Goal: Task Accomplishment & Management: Use online tool/utility

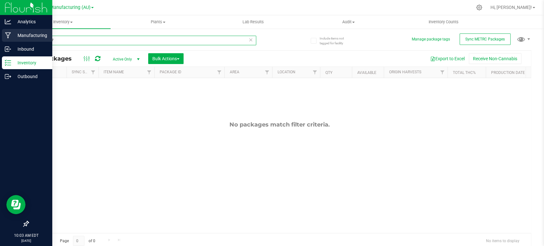
drag, startPoint x: 54, startPoint y: 40, endPoint x: 8, endPoint y: 40, distance: 45.9
click at [8, 40] on div "Analytics Manufacturing Inbound Inventory Outbound 10:03 AM EDT [DATE] 09/24 St…" at bounding box center [272, 123] width 544 height 246
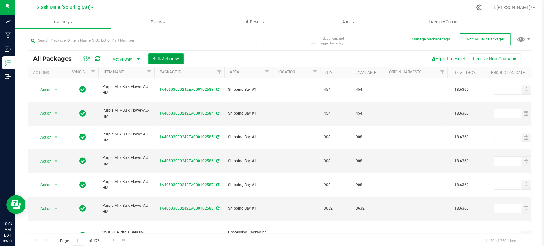
click at [162, 61] on span "Bulk Actions" at bounding box center [165, 58] width 27 height 5
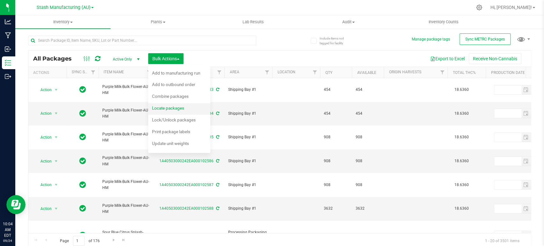
click at [171, 111] on div "Locate packages" at bounding box center [172, 109] width 41 height 10
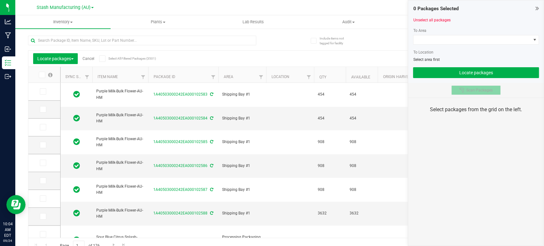
click at [460, 91] on icon at bounding box center [462, 90] width 5 height 5
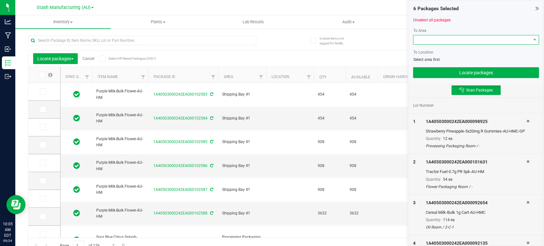
click at [443, 40] on span at bounding box center [472, 39] width 117 height 9
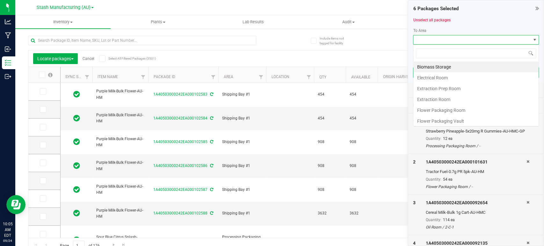
scroll to position [9, 126]
type input "pro"
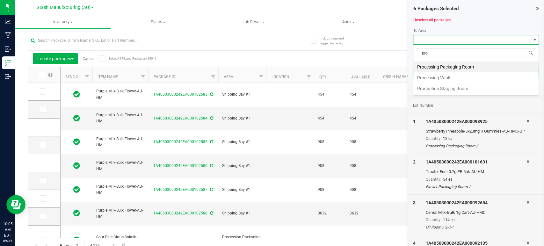
click at [445, 81] on li "Processing Vault" at bounding box center [476, 77] width 125 height 11
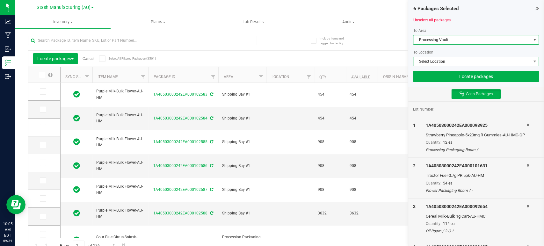
click at [441, 64] on span "Select Location" at bounding box center [472, 61] width 117 height 9
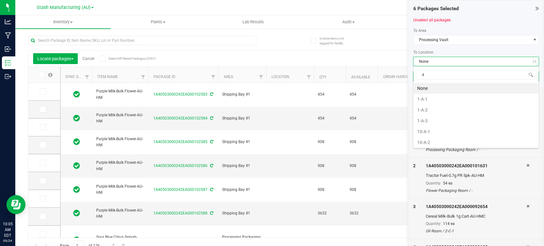
type input "4-"
click at [424, 141] on li "4-B-4" at bounding box center [476, 142] width 125 height 11
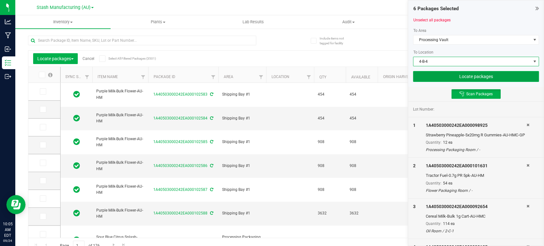
click at [455, 77] on button "Locate packages" at bounding box center [476, 76] width 126 height 11
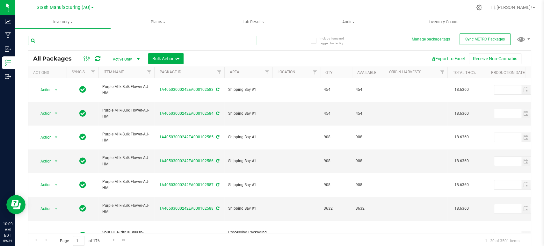
click at [58, 39] on input "text" at bounding box center [142, 41] width 228 height 10
type input "92186"
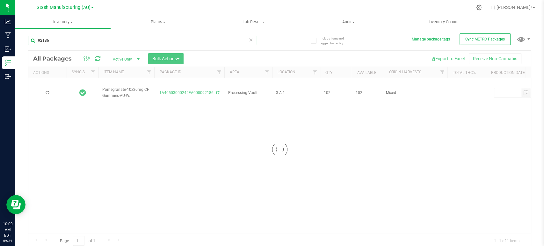
type input "[DATE]"
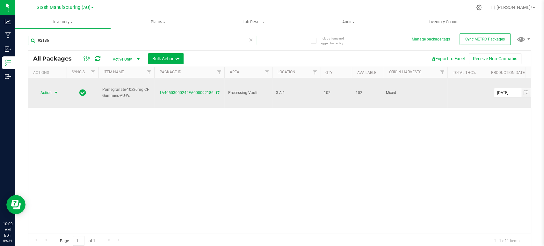
type input "92186"
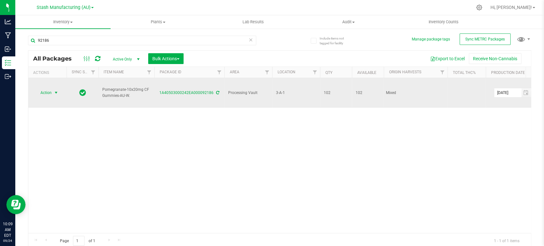
click at [49, 88] on span "Action" at bounding box center [43, 92] width 17 height 9
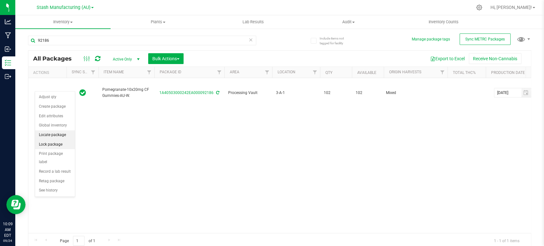
click at [53, 135] on li "Locate package" at bounding box center [55, 135] width 40 height 10
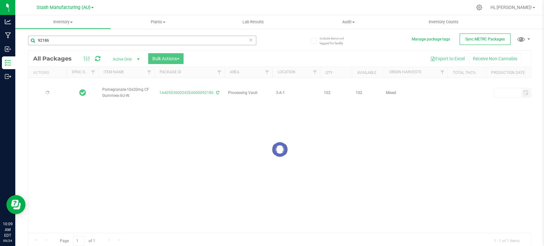
type input "[DATE]"
click at [172, 57] on div at bounding box center [279, 150] width 503 height 198
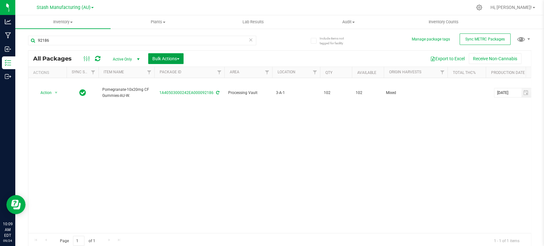
click at [172, 57] on span "Bulk Actions" at bounding box center [165, 58] width 27 height 5
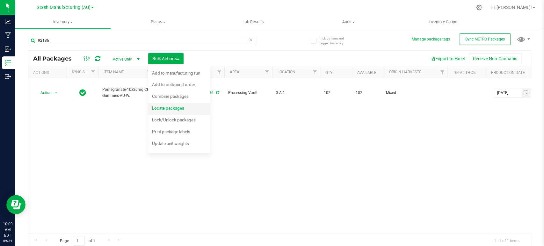
click at [168, 109] on span "Locate packages" at bounding box center [168, 108] width 32 height 5
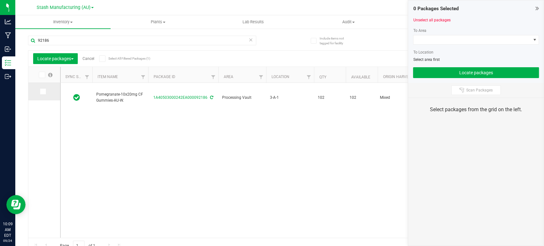
click at [42, 92] on icon at bounding box center [43, 92] width 4 height 0
click at [0, 0] on input "checkbox" at bounding box center [0, 0] width 0 height 0
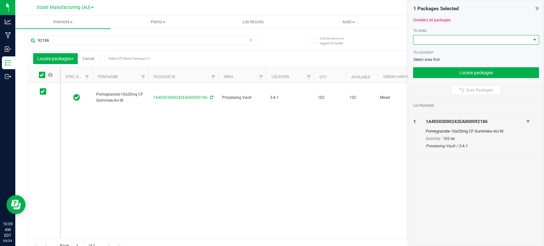
click at [445, 35] on span at bounding box center [472, 39] width 117 height 9
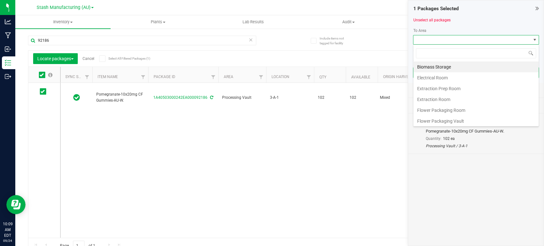
scroll to position [9, 126]
type input "pro"
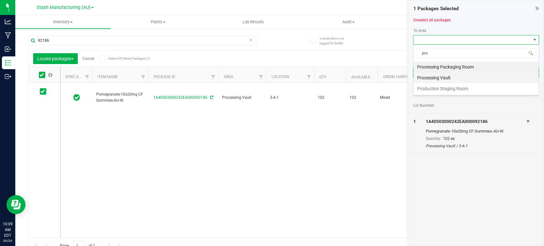
click at [438, 81] on li "Processing Vault" at bounding box center [476, 77] width 125 height 11
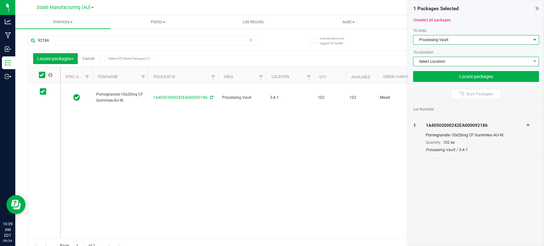
click at [438, 63] on span "Select Location" at bounding box center [472, 61] width 117 height 9
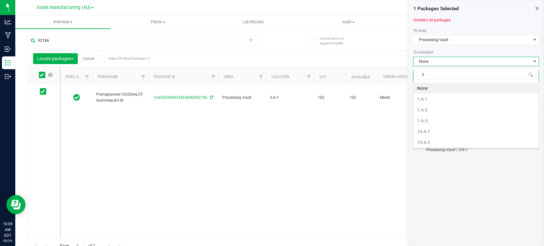
type input "9-"
click at [424, 116] on li "9-B-1" at bounding box center [476, 120] width 125 height 11
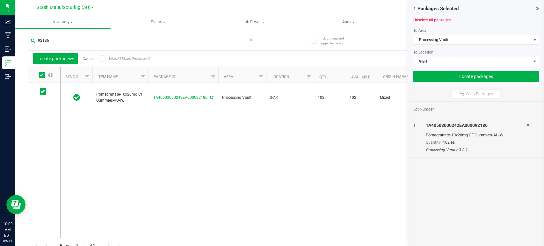
click at [451, 83] on div "1 Packages Selected Unselect all packages To Area Processing Vault To Location …" at bounding box center [477, 43] width 136 height 86
click at [451, 76] on button "Locate packages" at bounding box center [476, 76] width 126 height 11
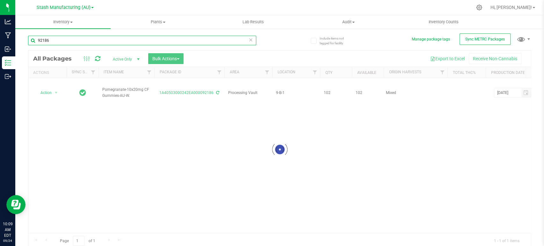
click at [59, 40] on input "92186" at bounding box center [142, 41] width 228 height 10
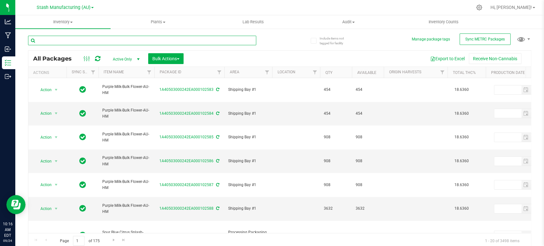
click at [61, 43] on input "text" at bounding box center [142, 41] width 228 height 10
type input "100945"
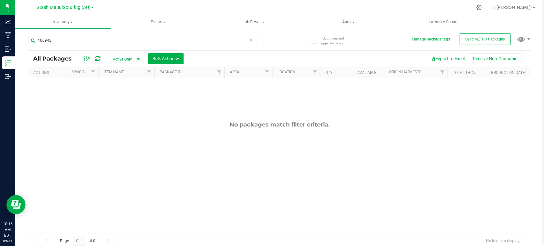
drag, startPoint x: 57, startPoint y: 38, endPoint x: 26, endPoint y: 40, distance: 31.3
click at [26, 40] on div "Include items not tagged for facility Manage package tags Sync METRC Packages 1…" at bounding box center [279, 125] width 529 height 195
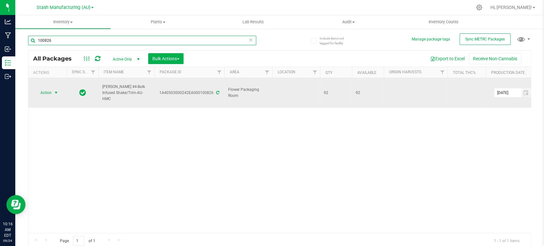
type input "100826"
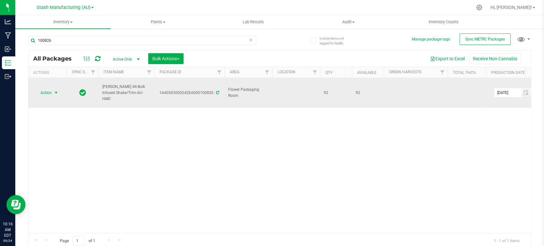
click at [46, 88] on span "Action" at bounding box center [43, 92] width 17 height 9
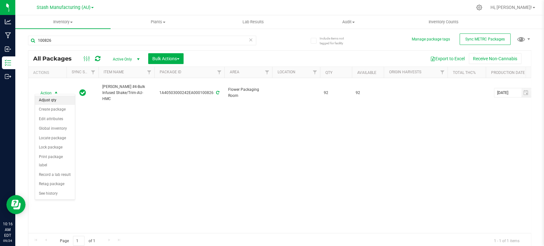
click at [41, 97] on li "Adjust qty" at bounding box center [55, 101] width 40 height 10
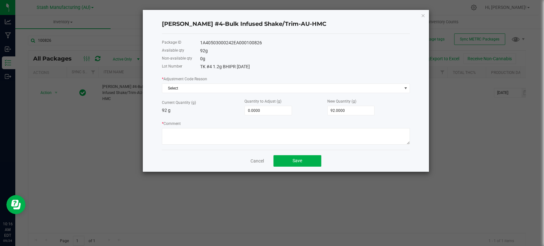
drag, startPoint x: 264, startPoint y: 42, endPoint x: 200, endPoint y: 41, distance: 64.1
click at [200, 41] on div "1A40503000242EA000100826" at bounding box center [305, 43] width 210 height 7
copy div "1A40503000242EA000100826"
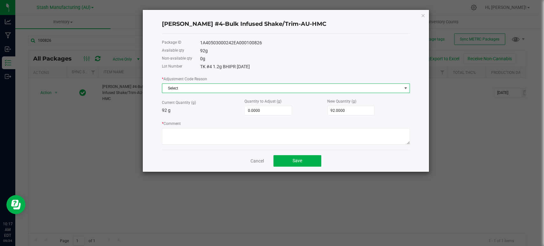
click at [171, 86] on span "Select" at bounding box center [282, 88] width 240 height 9
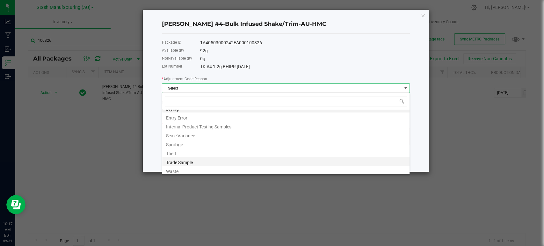
scroll to position [8, 0]
click at [179, 167] on li "Waste" at bounding box center [286, 169] width 248 height 9
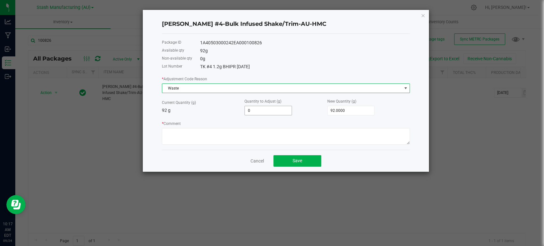
click at [277, 111] on input "0" at bounding box center [268, 110] width 47 height 9
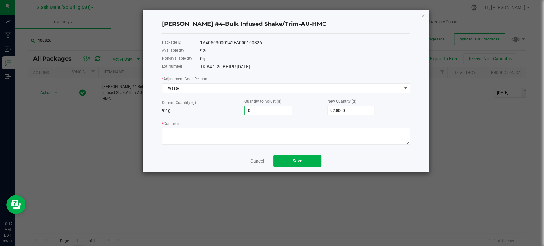
click at [277, 111] on input "0" at bounding box center [268, 110] width 47 height 9
type input "-5"
type input "87.0000"
type input "-58"
type input "34.0000"
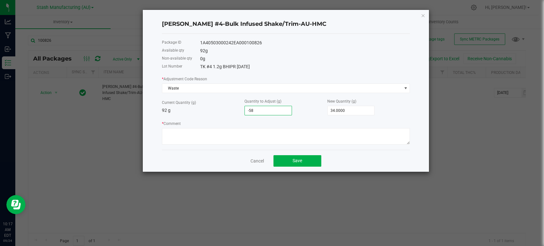
type input "-58.0000"
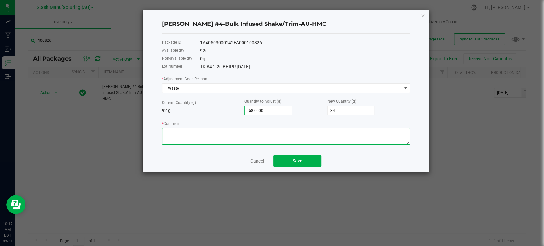
type input "34.0000"
type textarea "BHIPR Waste."
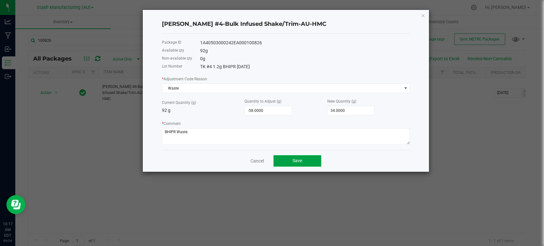
click at [300, 164] on button "Save" at bounding box center [298, 160] width 48 height 11
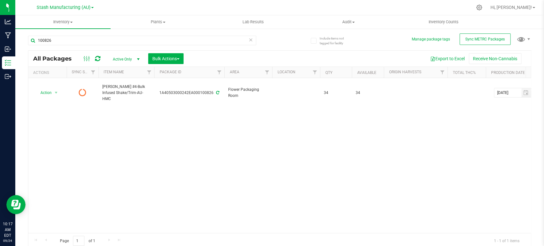
click at [100, 57] on div at bounding box center [91, 59] width 21 height 8
click at [99, 58] on icon at bounding box center [97, 58] width 5 height 6
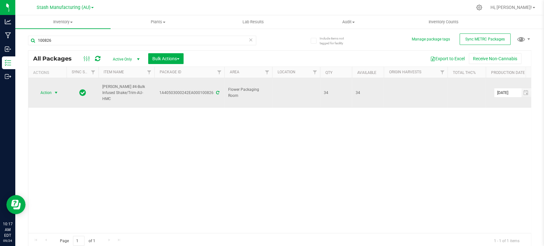
click at [48, 91] on span "Action" at bounding box center [43, 92] width 17 height 9
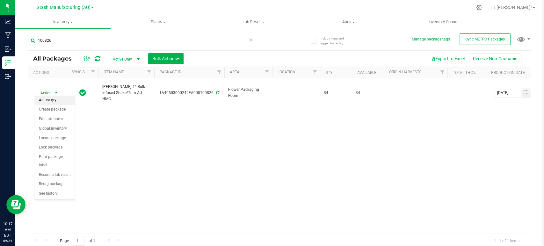
click at [51, 101] on li "Adjust qty" at bounding box center [55, 101] width 40 height 10
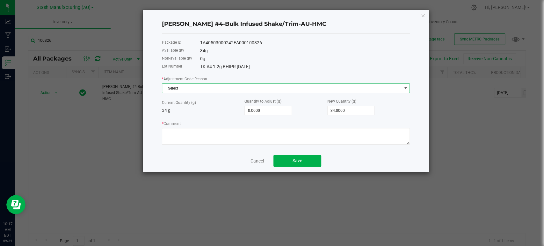
click at [202, 90] on span "Select" at bounding box center [282, 88] width 240 height 9
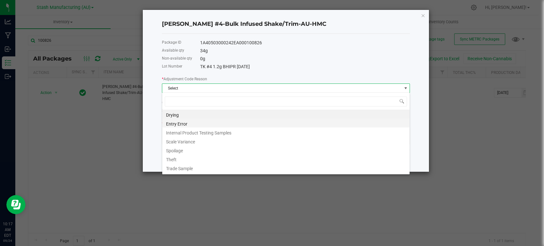
scroll to position [9, 248]
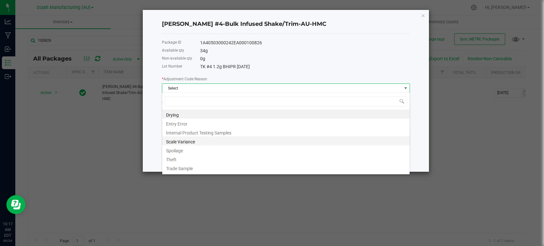
click at [181, 138] on li "Scale Variance" at bounding box center [286, 141] width 248 height 9
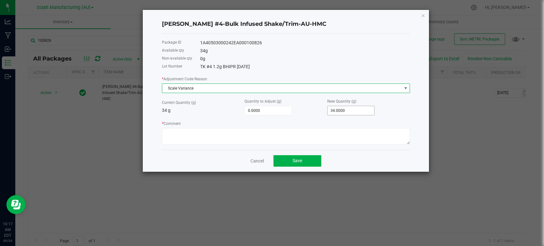
type input "34"
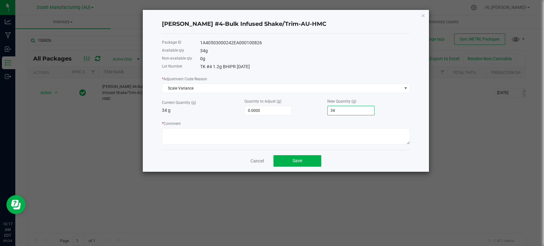
click at [348, 112] on input "34" at bounding box center [351, 110] width 47 height 9
type input "-34.0000"
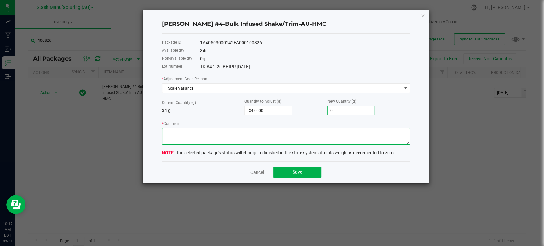
type input "0.0000"
type textarea "Scale varaiance."
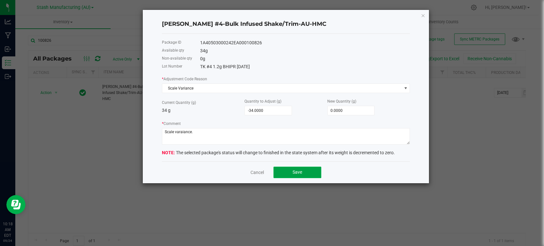
click at [311, 174] on button "Save" at bounding box center [298, 172] width 48 height 11
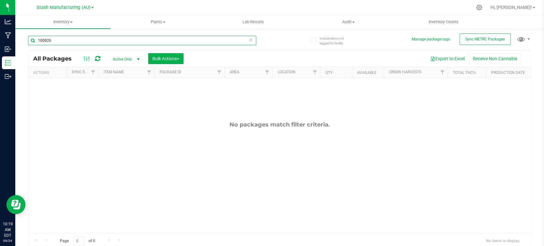
click at [54, 40] on input "100826" at bounding box center [142, 41] width 228 height 10
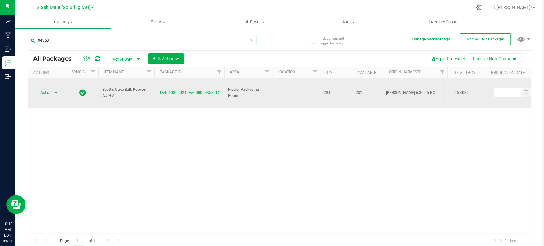
type input "94353"
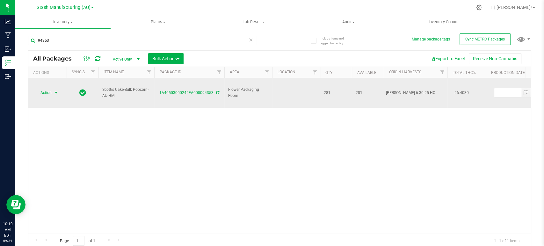
click at [45, 88] on span "Action" at bounding box center [43, 92] width 17 height 9
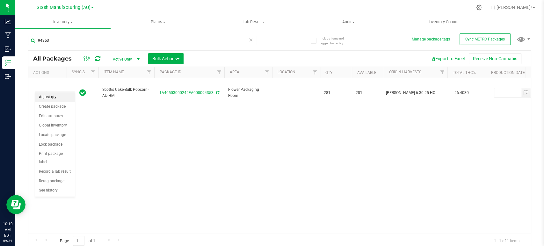
click at [61, 97] on li "Adjust qty" at bounding box center [55, 97] width 40 height 10
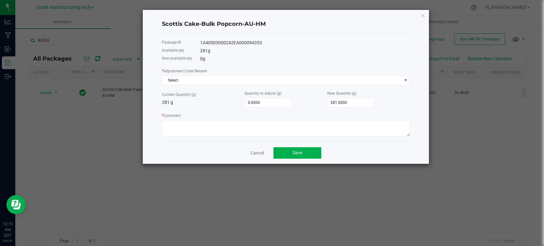
drag, startPoint x: 251, startPoint y: 42, endPoint x: 199, endPoint y: 42, distance: 52.0
click at [199, 42] on div "Package ID 1A40503000242EA000094353" at bounding box center [286, 43] width 248 height 8
copy div "1A40503000242EA000094353"
click at [210, 73] on div "* Adjustment Code Reason Select" at bounding box center [286, 77] width 248 height 18
click at [206, 78] on span "Select" at bounding box center [282, 80] width 240 height 9
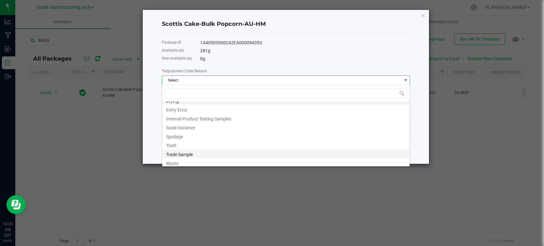
scroll to position [8, 0]
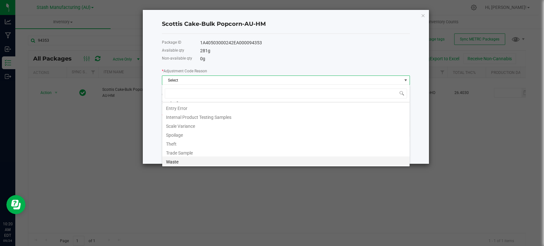
click at [178, 160] on li "Waste" at bounding box center [286, 161] width 248 height 9
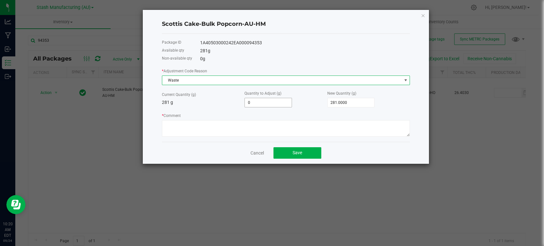
click at [278, 104] on input "0" at bounding box center [268, 102] width 47 height 9
type input "-1"
type input "280.0000"
type input "-12"
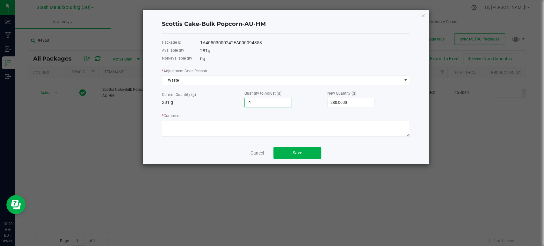
type input "269.0000"
type input "-123"
type input "158.0000"
type input "-123.0000"
type input "158.0000"
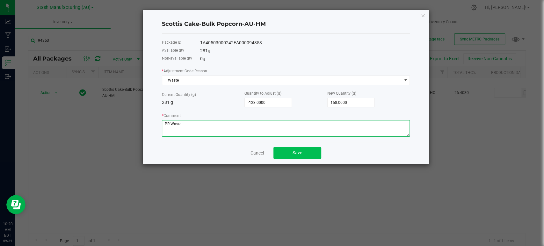
type textarea "PR Waste."
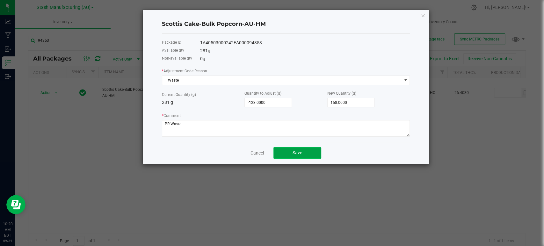
click at [291, 149] on button "Save" at bounding box center [298, 152] width 48 height 11
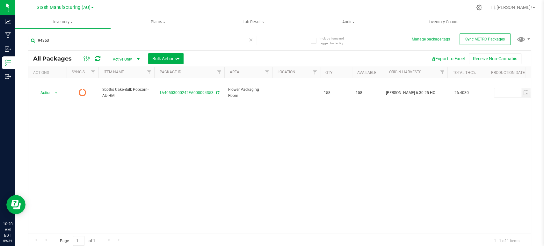
click at [96, 56] on icon at bounding box center [97, 58] width 5 height 6
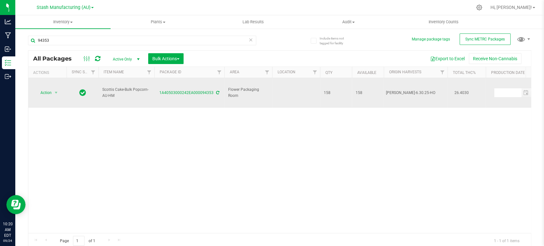
click at [49, 80] on td "Action Action Adjust qty Create package Edit attributes Global inventory Locate…" at bounding box center [47, 93] width 38 height 30
click at [48, 88] on span "Action" at bounding box center [43, 92] width 17 height 9
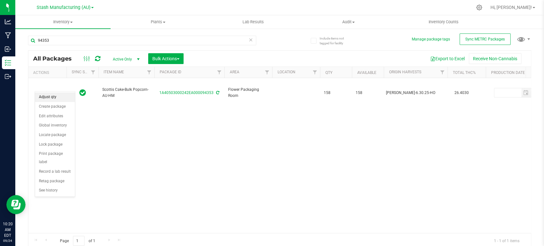
click at [46, 92] on li "Adjust qty" at bounding box center [55, 97] width 40 height 10
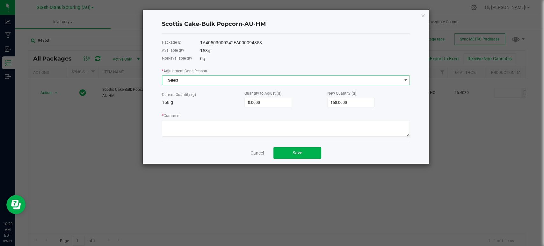
click at [207, 78] on span "Select" at bounding box center [282, 80] width 240 height 9
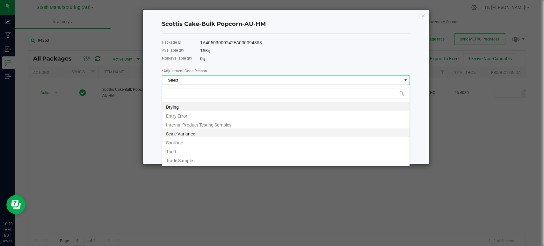
scroll to position [9, 248]
click at [180, 130] on li "Scale Variance" at bounding box center [286, 133] width 248 height 9
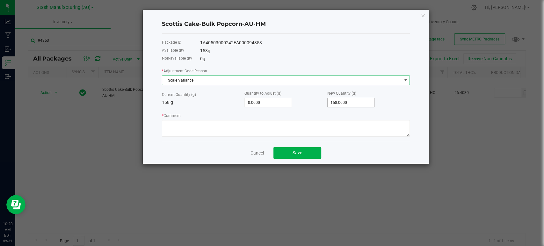
type input "158"
click at [352, 101] on input "158" at bounding box center [351, 102] width 47 height 9
type input "-158.0000"
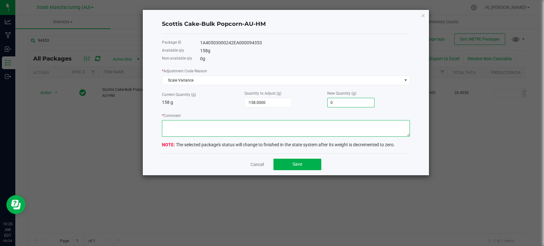
type input "0.0000"
type textarea "Scale variance."
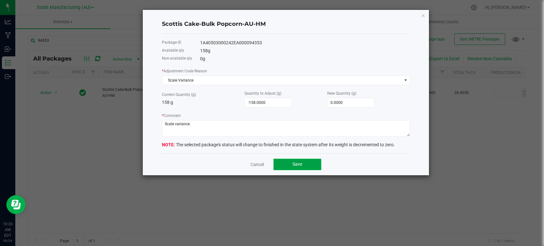
click at [302, 162] on span "Save" at bounding box center [298, 164] width 10 height 5
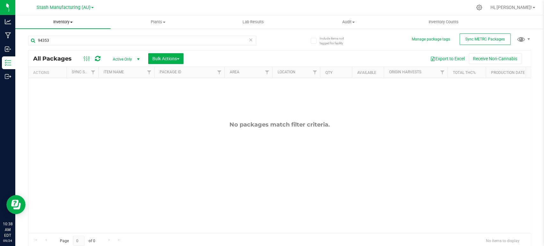
drag, startPoint x: 67, startPoint y: 20, endPoint x: 59, endPoint y: 21, distance: 8.0
click at [67, 20] on span "Inventory" at bounding box center [62, 22] width 95 height 6
click at [47, 38] on span "All packages" at bounding box center [37, 38] width 44 height 5
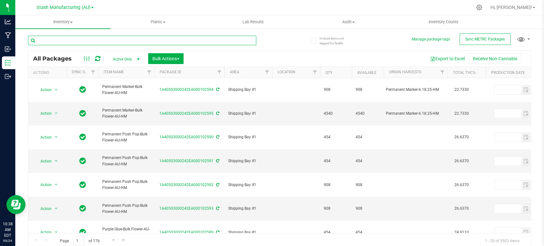
click at [70, 39] on input "text" at bounding box center [142, 41] width 228 height 10
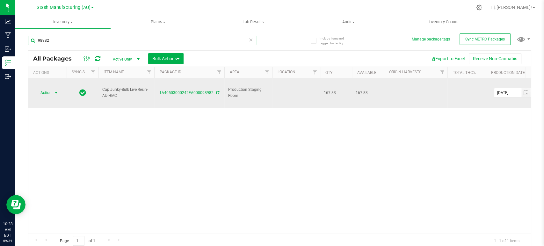
type input "98982"
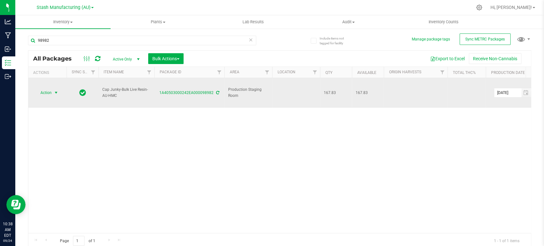
click at [46, 88] on span "Action" at bounding box center [43, 92] width 17 height 9
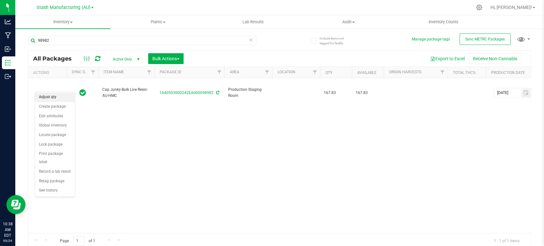
click at [48, 95] on li "Adjust qty" at bounding box center [55, 97] width 40 height 10
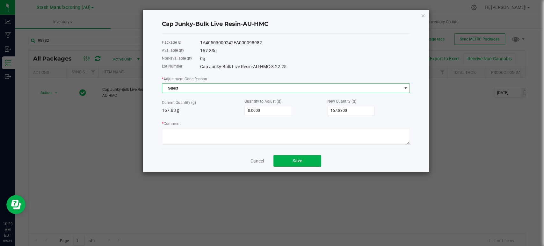
click at [191, 87] on span "Select" at bounding box center [282, 88] width 240 height 9
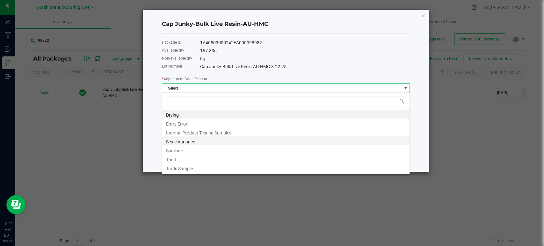
scroll to position [9, 248]
click at [184, 139] on li "Scale Variance" at bounding box center [286, 141] width 248 height 9
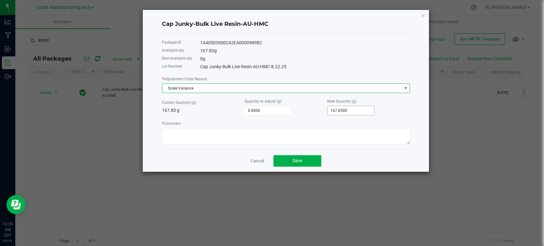
type input "167.83"
click at [352, 110] on input "167.83" at bounding box center [351, 110] width 47 height 9
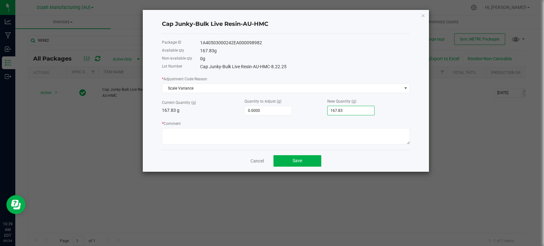
click at [352, 110] on input "167.83" at bounding box center [351, 110] width 47 height 9
type input "-167.8300"
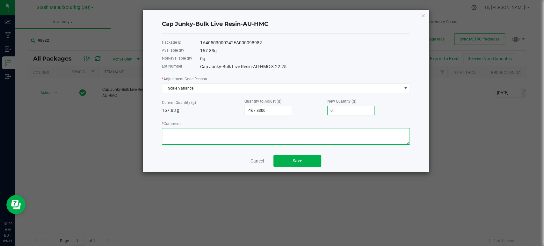
type input "0.0000"
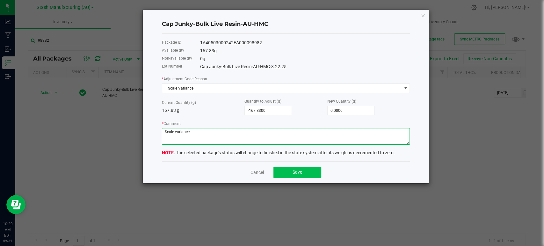
type textarea "Scale variance."
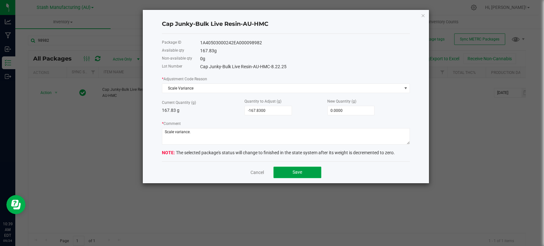
click at [289, 168] on button "Save" at bounding box center [298, 172] width 48 height 11
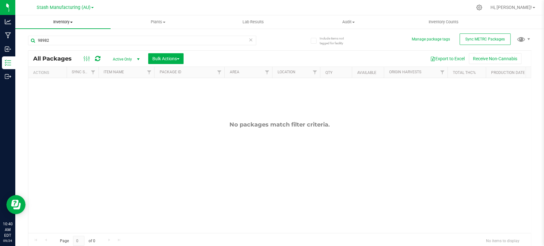
click at [68, 21] on span "Inventory" at bounding box center [62, 22] width 95 height 6
click at [51, 39] on span "All packages" at bounding box center [37, 38] width 44 height 5
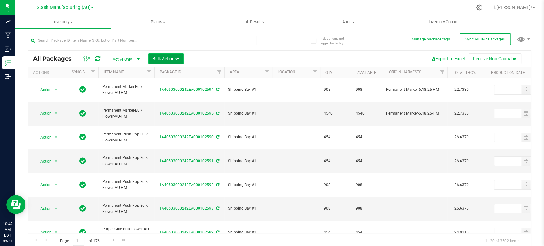
click at [160, 59] on span "Bulk Actions" at bounding box center [165, 58] width 27 height 5
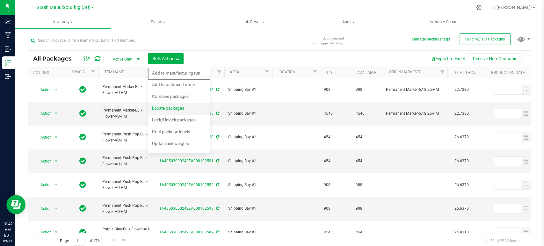
click at [179, 105] on div "Locate packages" at bounding box center [172, 109] width 41 height 10
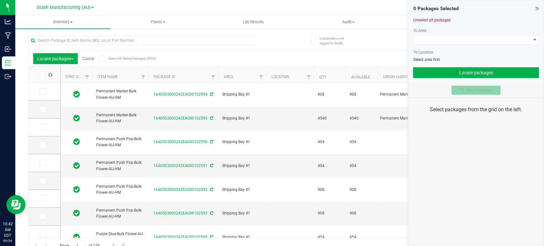
click at [479, 89] on span "Scan Packages" at bounding box center [480, 90] width 26 height 5
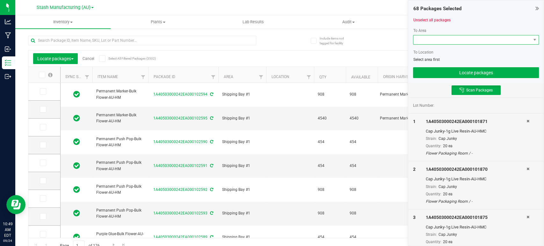
click at [441, 39] on span at bounding box center [472, 39] width 117 height 9
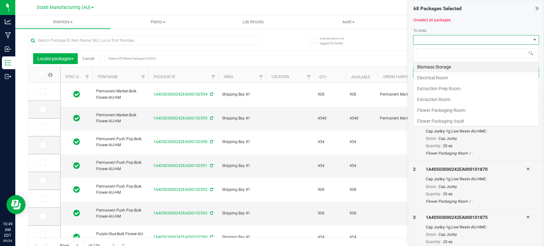
scroll to position [9, 126]
type input "pro"
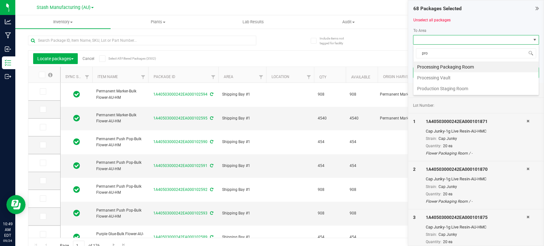
click at [448, 78] on li "Processing Vault" at bounding box center [476, 77] width 125 height 11
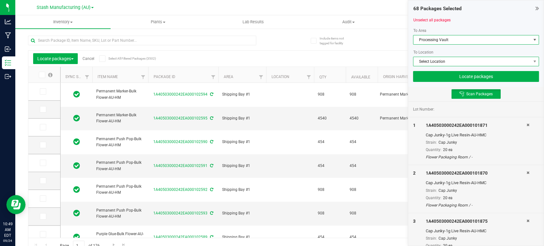
click at [429, 63] on span "Select Location" at bounding box center [472, 61] width 117 height 9
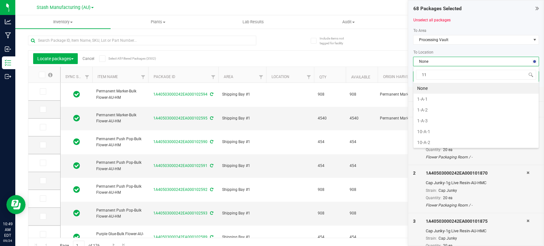
type input "11-"
click at [429, 117] on li "11-A-4" at bounding box center [476, 120] width 125 height 11
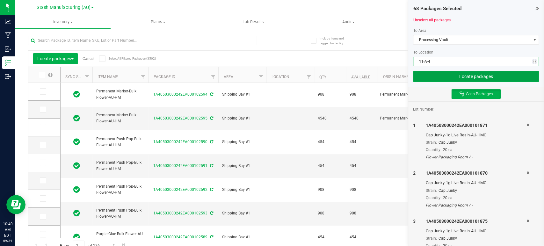
click at [440, 72] on button "Locate packages" at bounding box center [476, 76] width 126 height 11
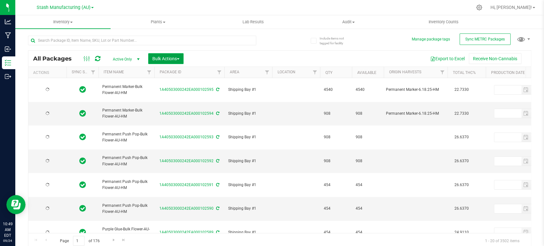
click at [176, 57] on span "Bulk Actions" at bounding box center [165, 58] width 27 height 5
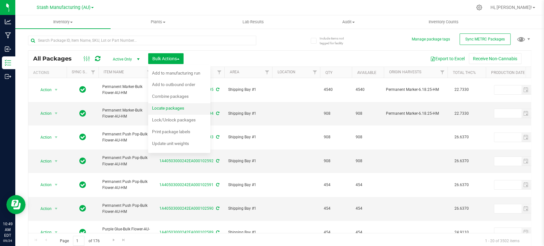
click at [170, 107] on span "Locate packages" at bounding box center [168, 108] width 32 height 5
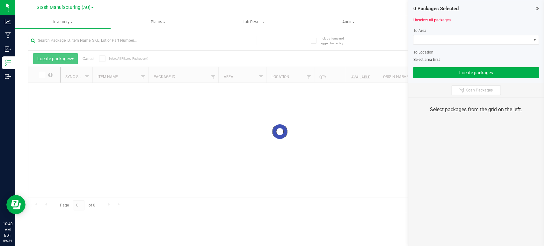
click at [464, 86] on button "Scan Packages" at bounding box center [476, 90] width 49 height 10
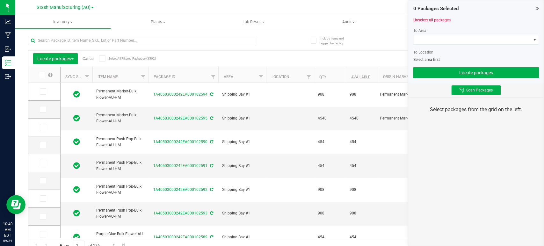
type input "[DATE]"
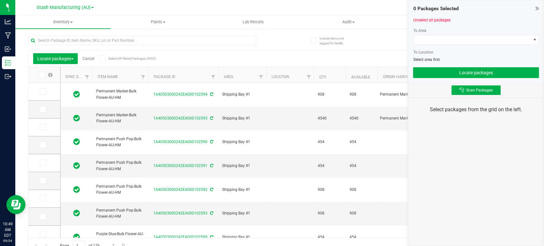
type input "[DATE]"
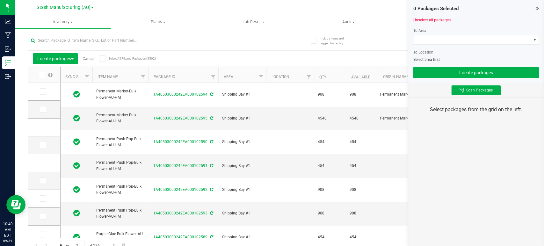
type input "[DATE]"
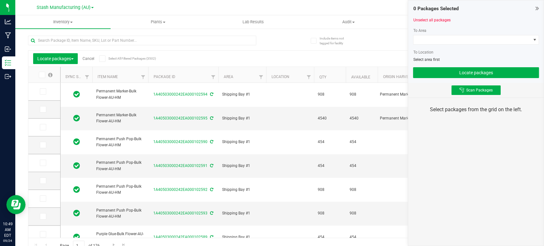
type input "[DATE]"
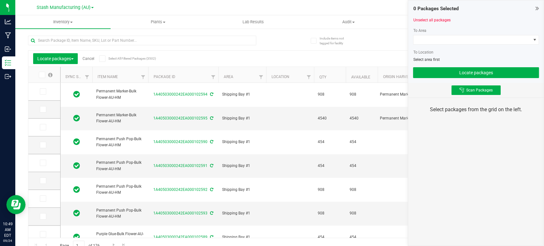
type input "[DATE]"
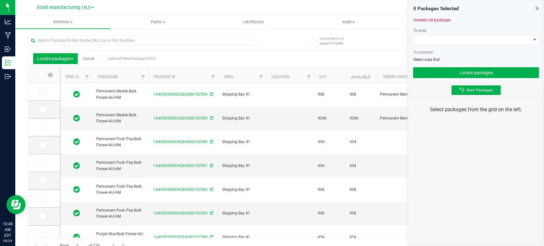
type input "[DATE]"
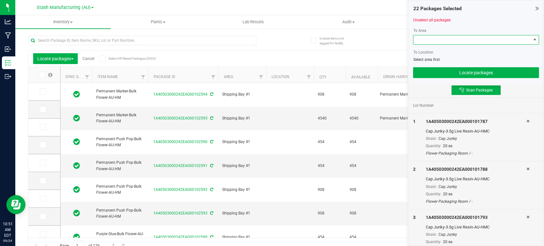
click at [437, 41] on span at bounding box center [472, 39] width 117 height 9
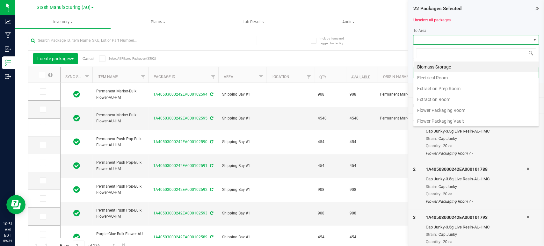
scroll to position [9, 126]
type input "pro"
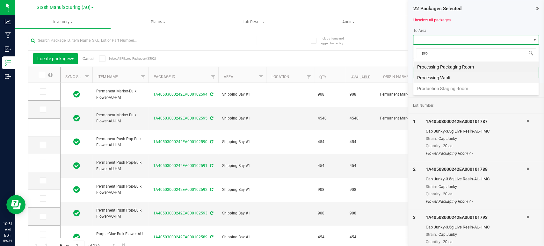
click at [450, 80] on li "Processing Vault" at bounding box center [476, 77] width 125 height 11
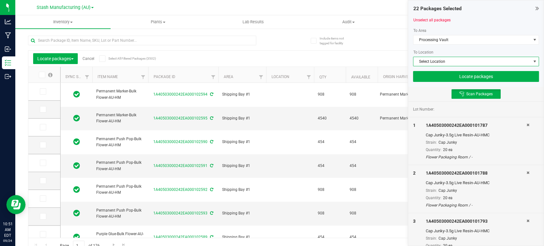
click at [446, 63] on span "Select Location" at bounding box center [472, 61] width 117 height 9
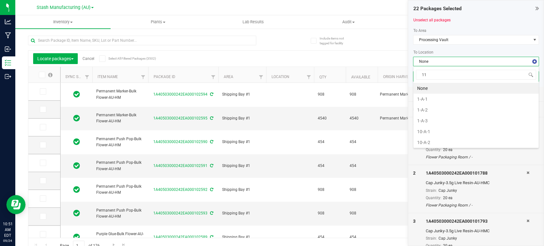
type input "11-"
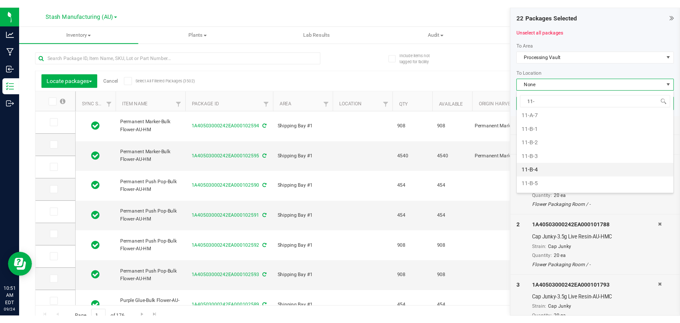
scroll to position [71, 0]
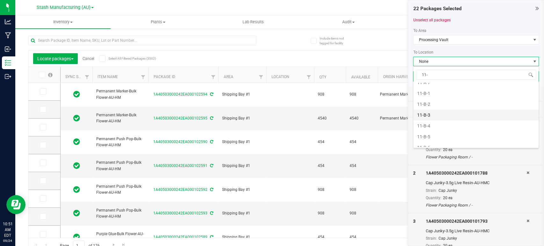
click at [429, 114] on li "11-B-3" at bounding box center [476, 115] width 125 height 11
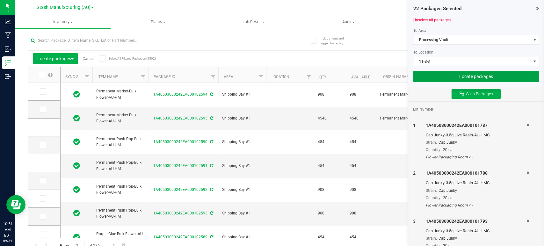
click at [462, 73] on button "Locate packages" at bounding box center [476, 76] width 126 height 11
